Goal: Book appointment/travel/reservation

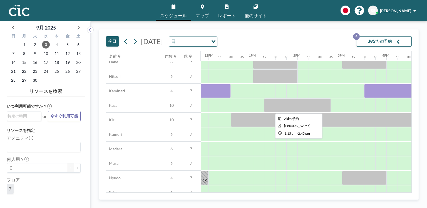
scroll to position [41, 526]
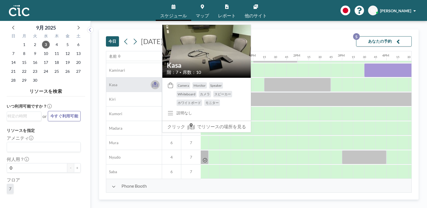
click at [156, 84] on icon at bounding box center [155, 85] width 6 height 6
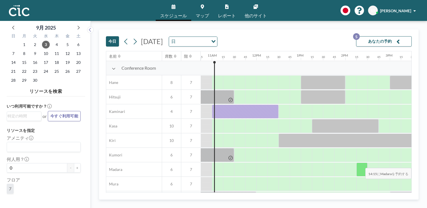
scroll to position [0, 479]
click at [201, 11] on link "マップ" at bounding box center [202, 10] width 22 height 21
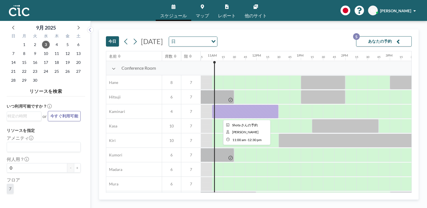
scroll to position [21, 479]
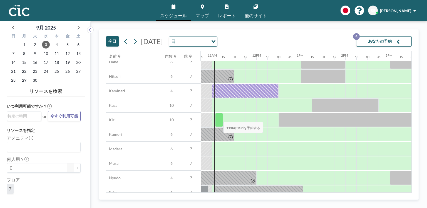
click at [219, 119] on div at bounding box center [219, 120] width 8 height 14
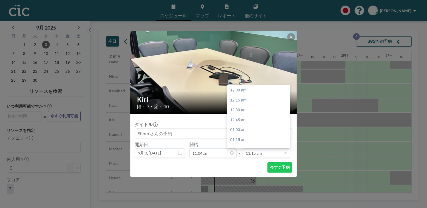
scroll to position [445, 0]
click at [254, 140] on div "12:30 pm" at bounding box center [260, 140] width 64 height 10
type input "12:30 pm"
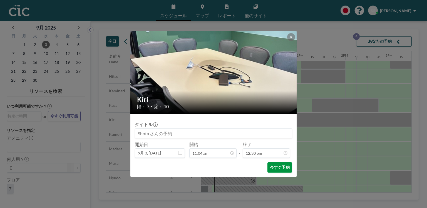
scroll to position [0, 0]
click at [277, 168] on button "今すぐ予約" at bounding box center [280, 167] width 25 height 10
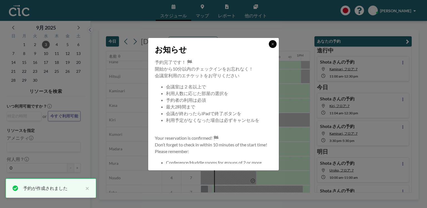
click at [271, 45] on icon at bounding box center [272, 43] width 3 height 3
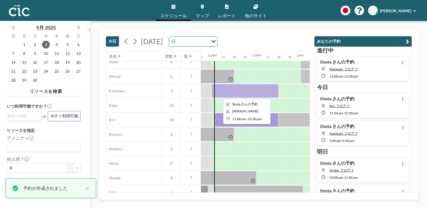
click at [238, 93] on div at bounding box center [245, 91] width 67 height 14
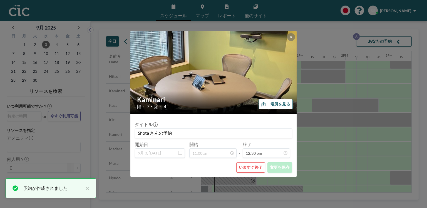
click at [249, 165] on button "いますぐ終了" at bounding box center [250, 167] width 29 height 10
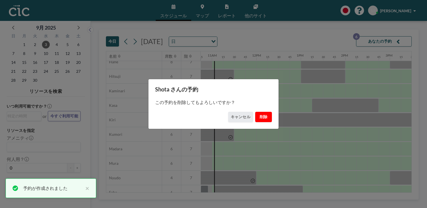
click at [262, 117] on button "削除" at bounding box center [263, 117] width 17 height 10
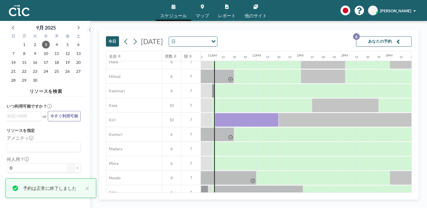
click at [203, 13] on span "マップ" at bounding box center [202, 15] width 13 height 4
